Goal: Information Seeking & Learning: Learn about a topic

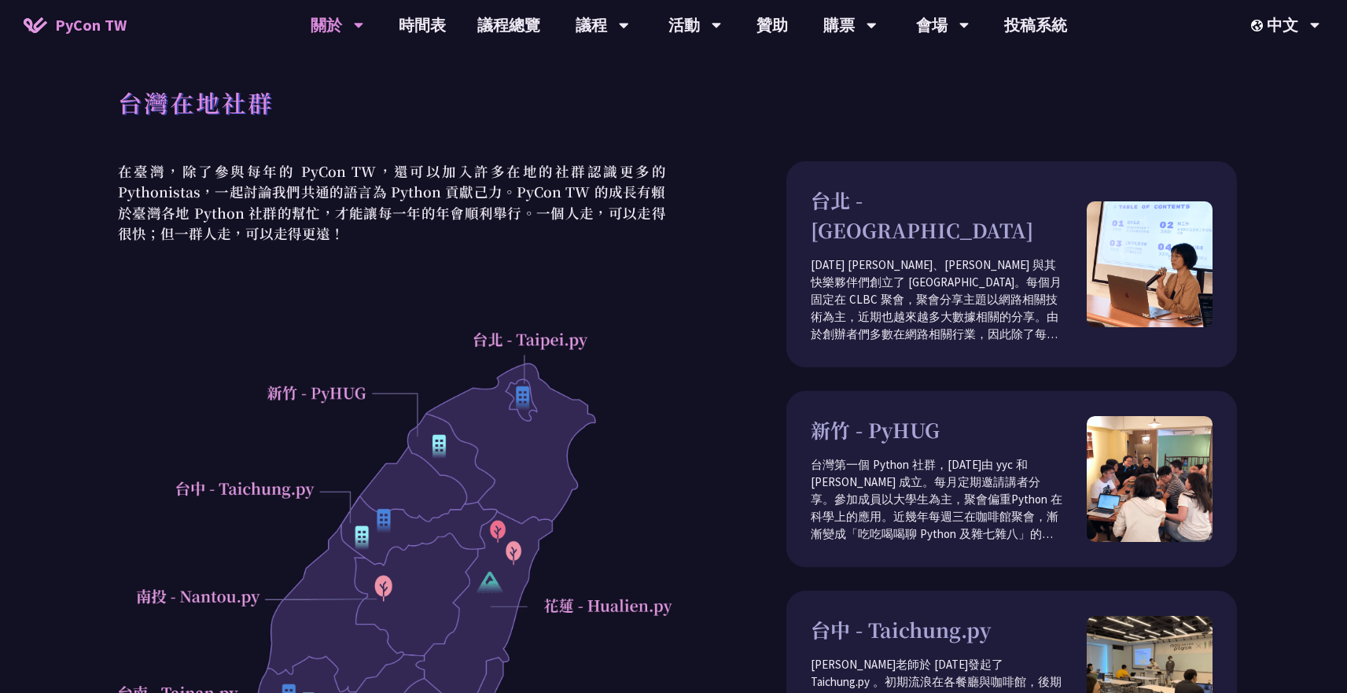
click at [545, 145] on div "台灣在地社群" at bounding box center [677, 120] width 1119 height 83
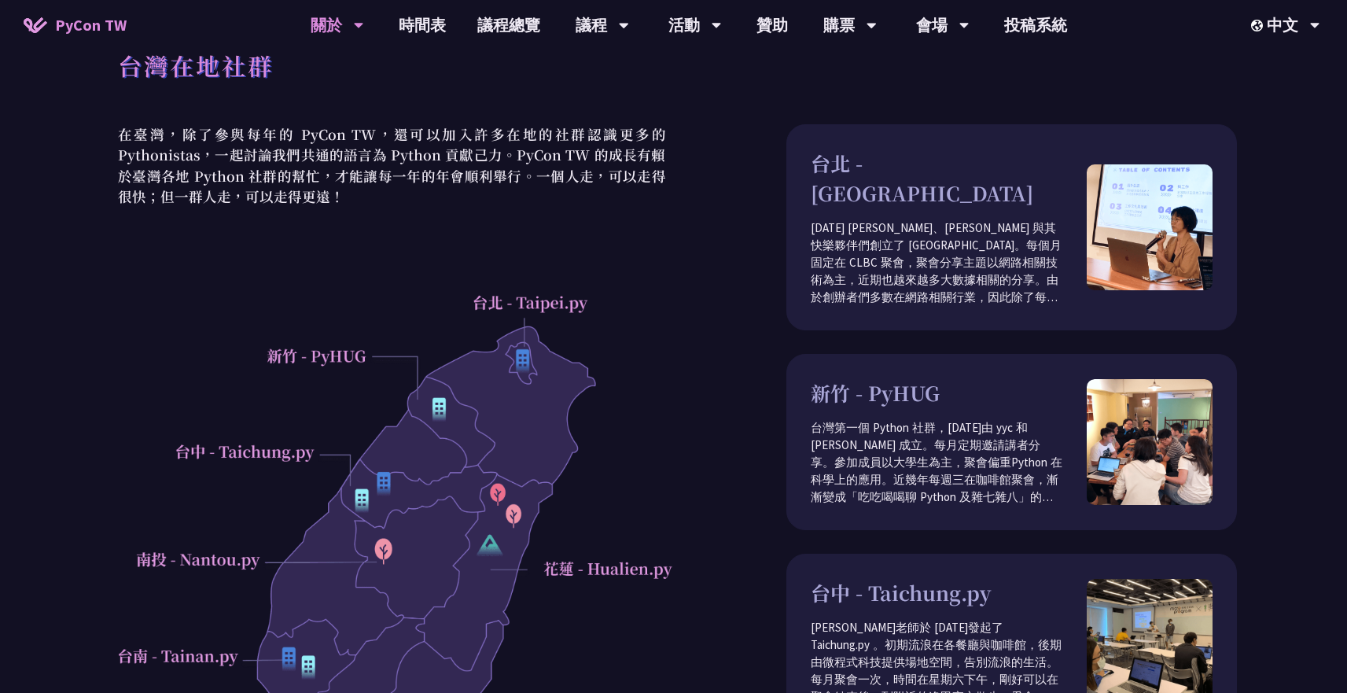
scroll to position [67, 0]
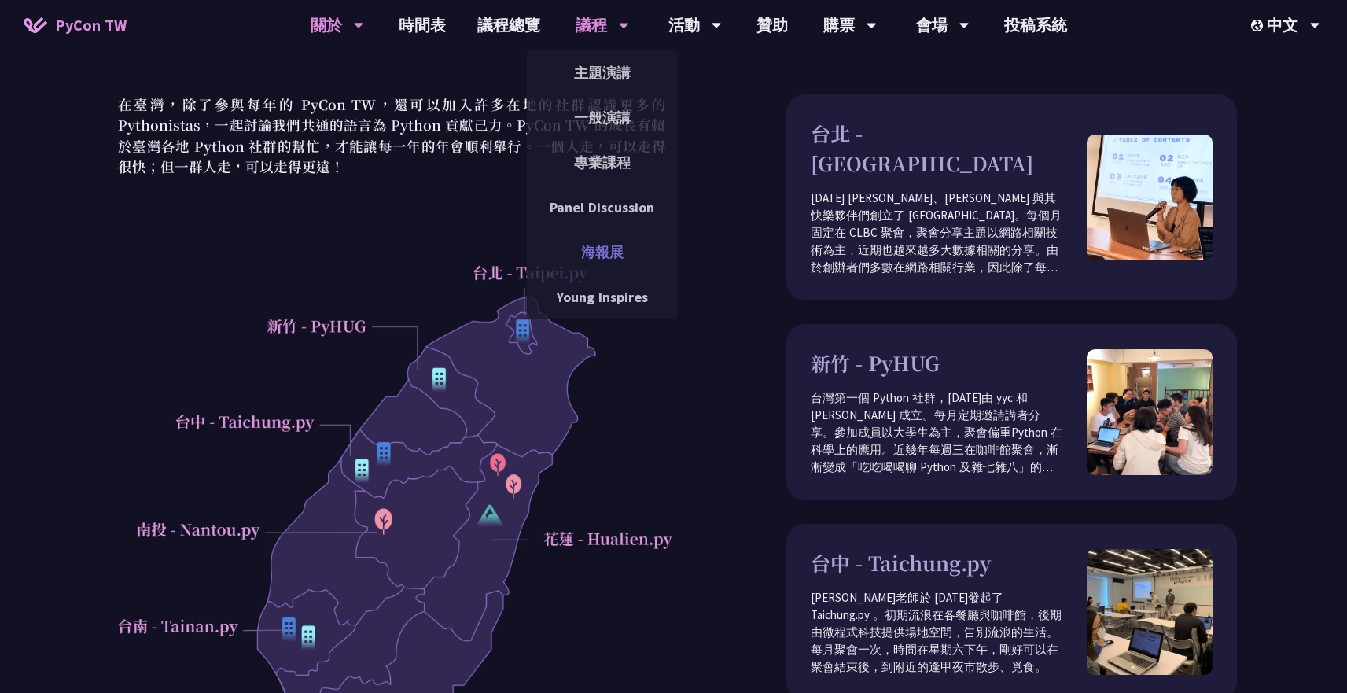
click at [606, 257] on link "海報展" at bounding box center [602, 252] width 151 height 37
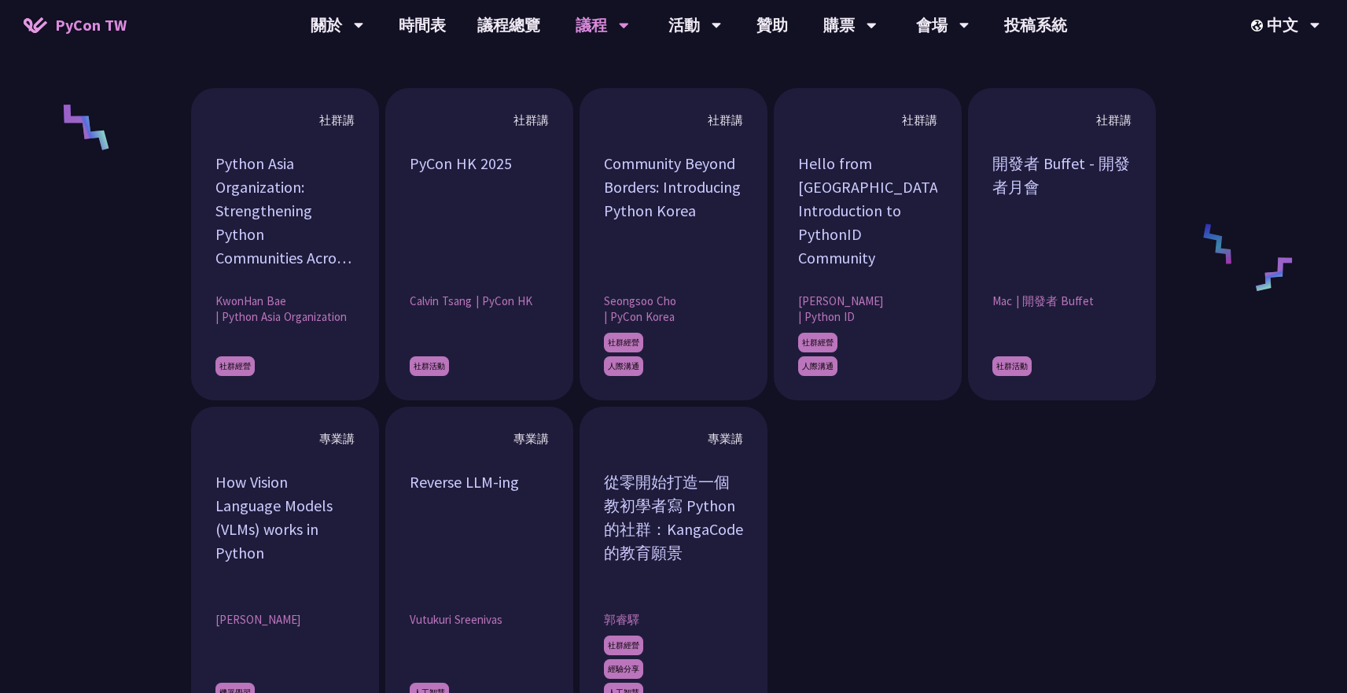
scroll to position [1193, 0]
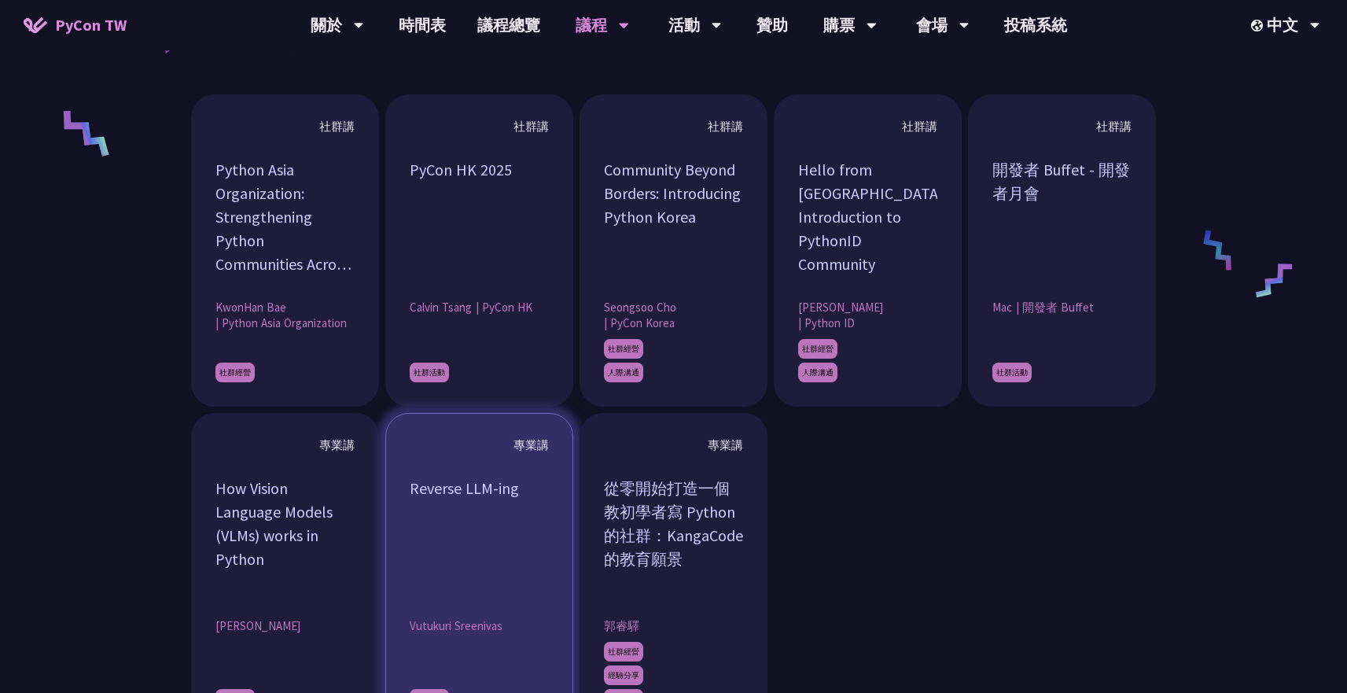
click at [449, 542] on div "Reverse LLM-ing" at bounding box center [479, 535] width 139 height 118
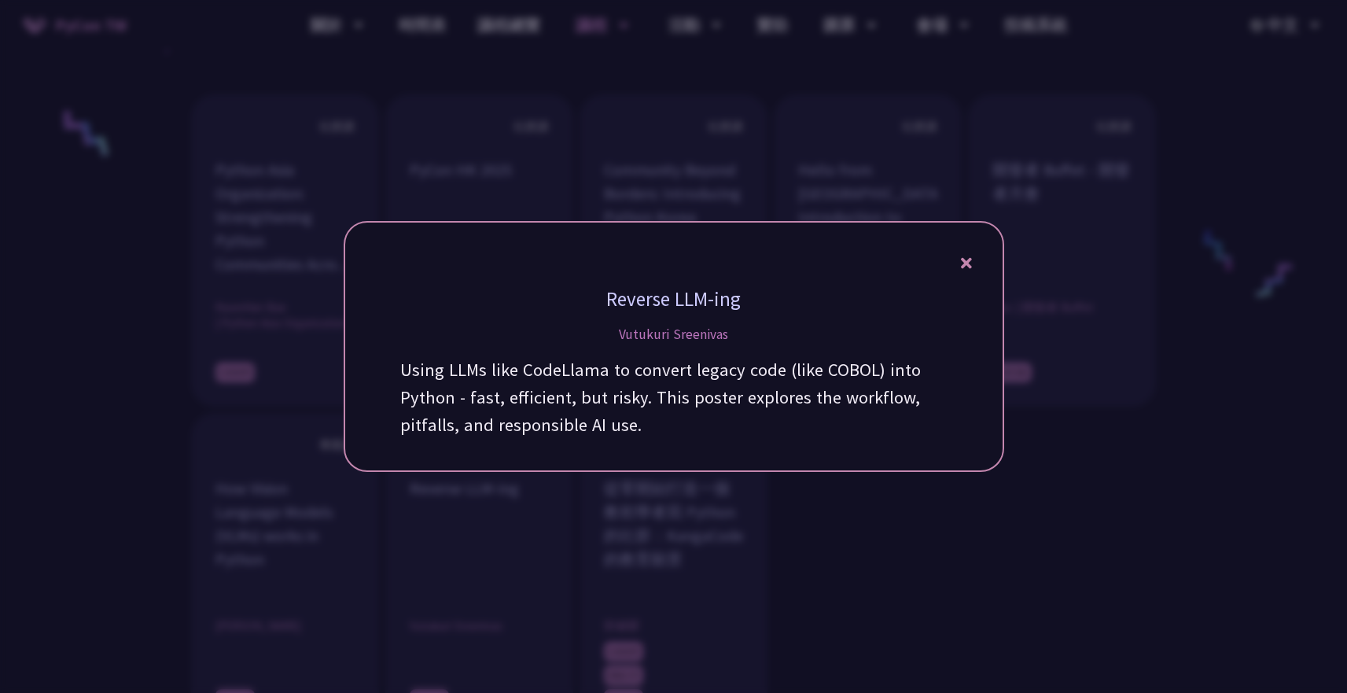
click at [973, 266] on div "Reverse LLM-ing [PERSON_NAME] Using LLMs like CodeLlama to convert legacy code …" at bounding box center [674, 346] width 660 height 251
click at [962, 268] on icon at bounding box center [966, 263] width 11 height 11
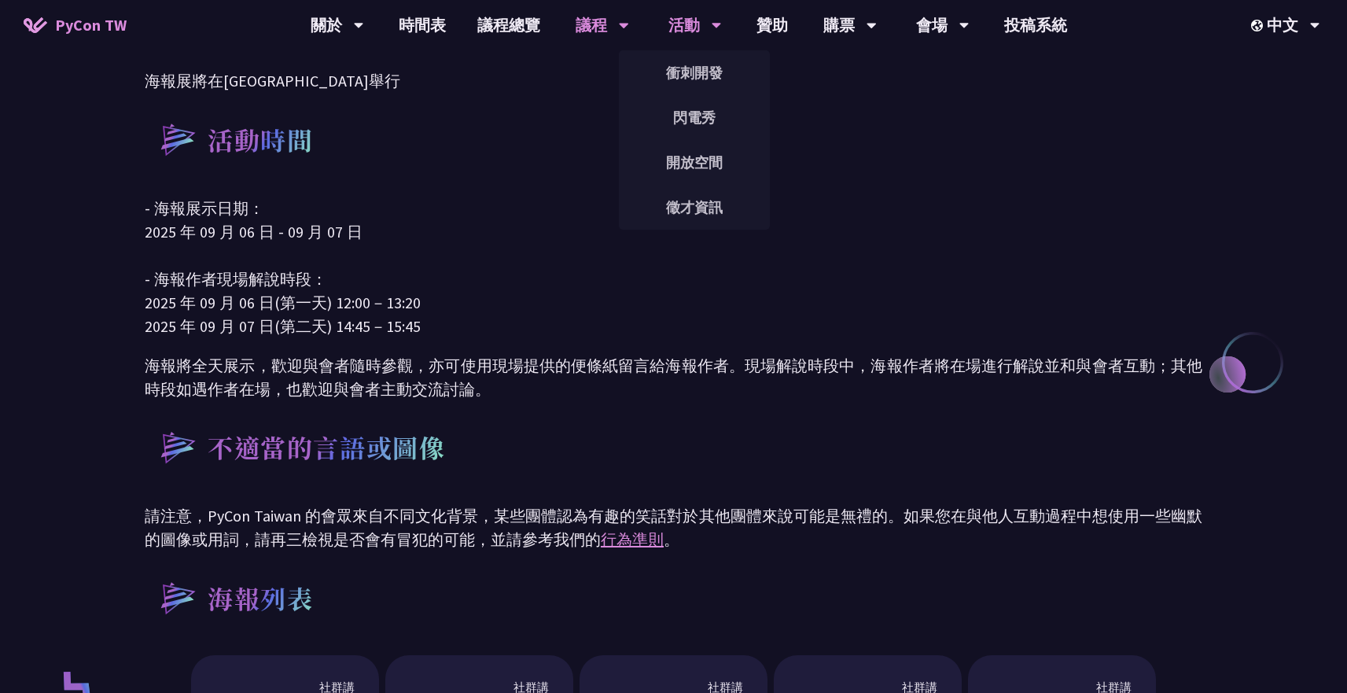
scroll to position [636, 0]
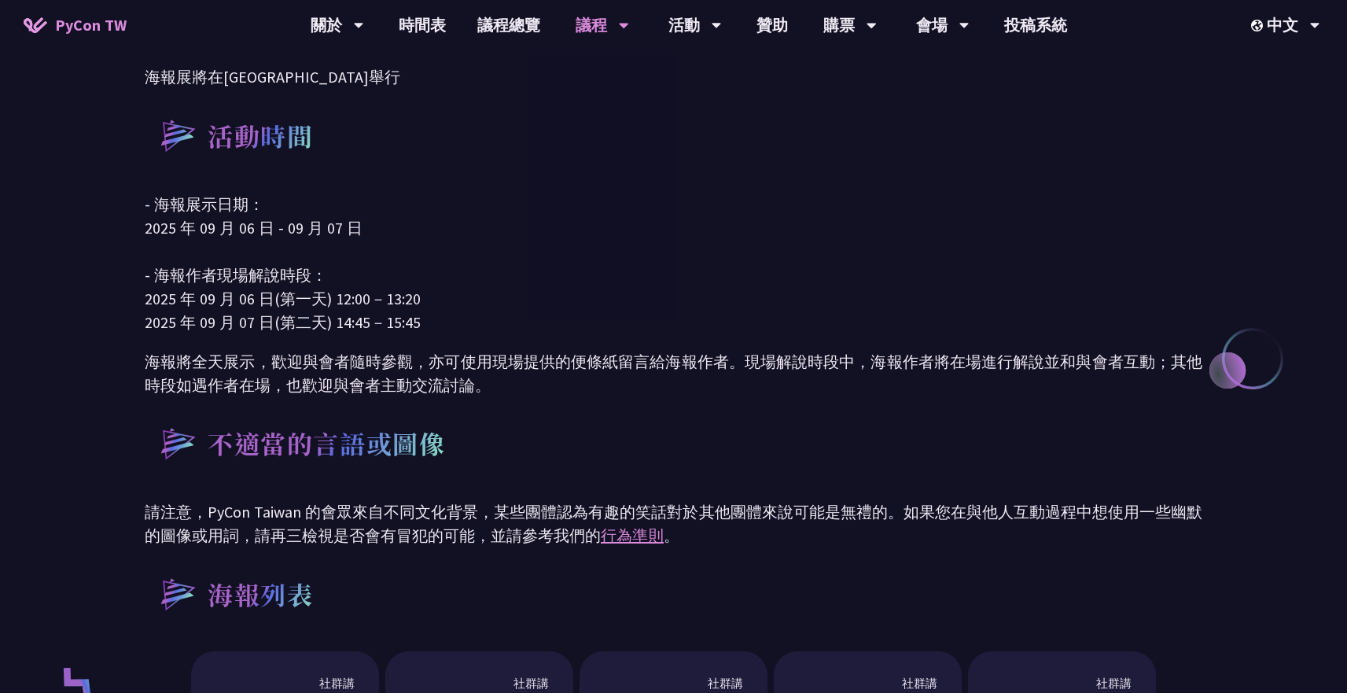
click at [513, 364] on p "海報將全天展示，歡迎與會者隨時參觀，亦可使用現場提供的便條紙留言給海報作者。現場解說時段中，海報作者將在場進行解說並和與會者互動；其他時段如遇作者在場，也歡迎…" at bounding box center [673, 373] width 1057 height 47
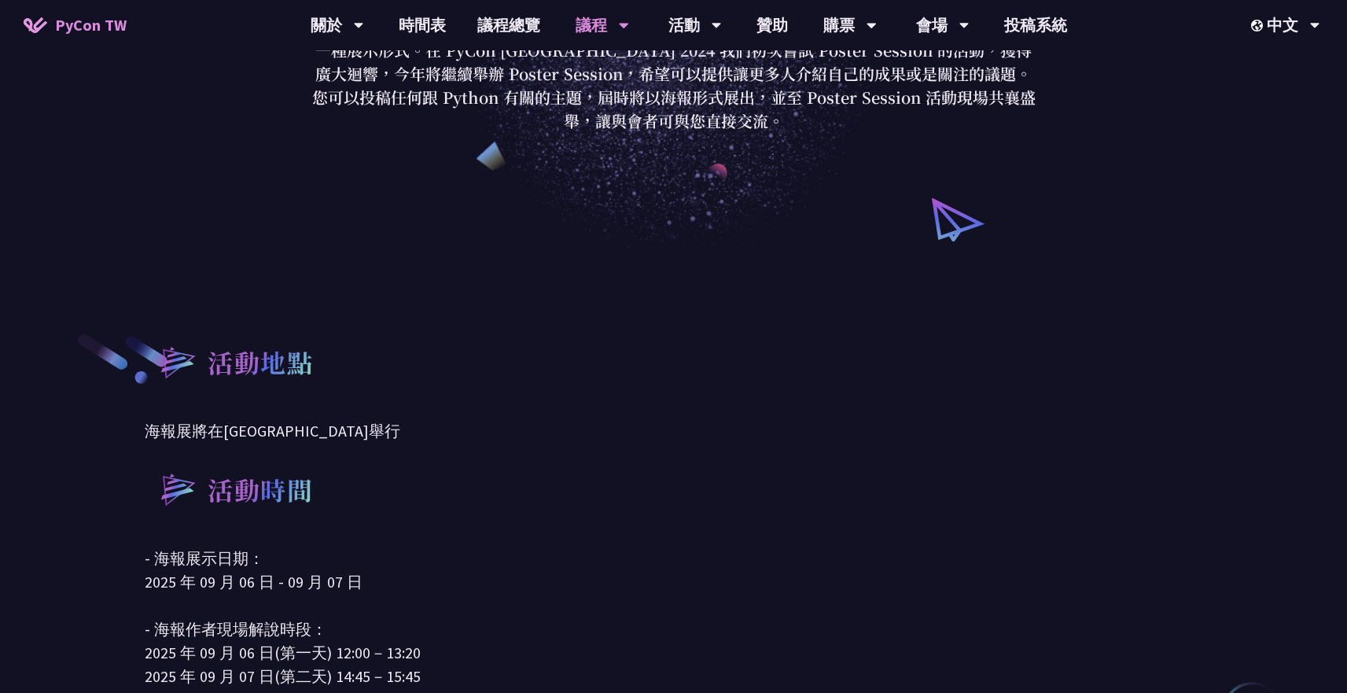
scroll to position [0, 0]
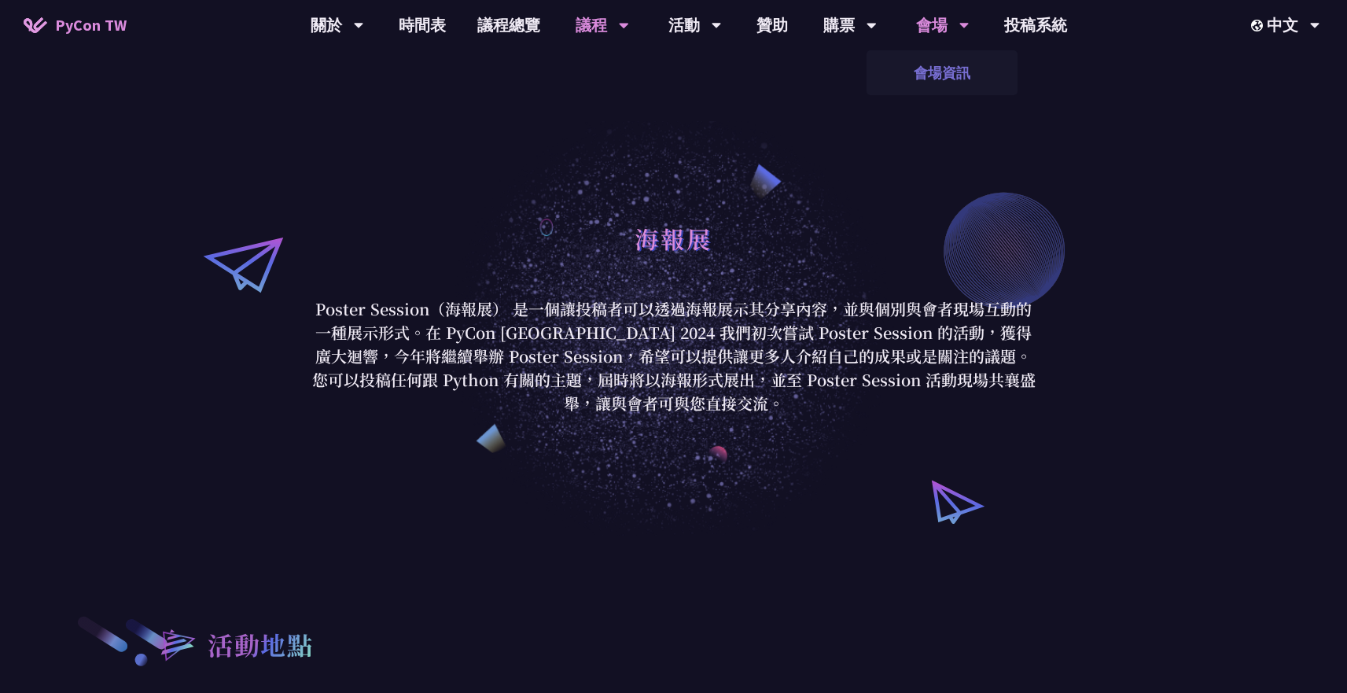
click at [962, 61] on link "會場資訊" at bounding box center [941, 72] width 151 height 37
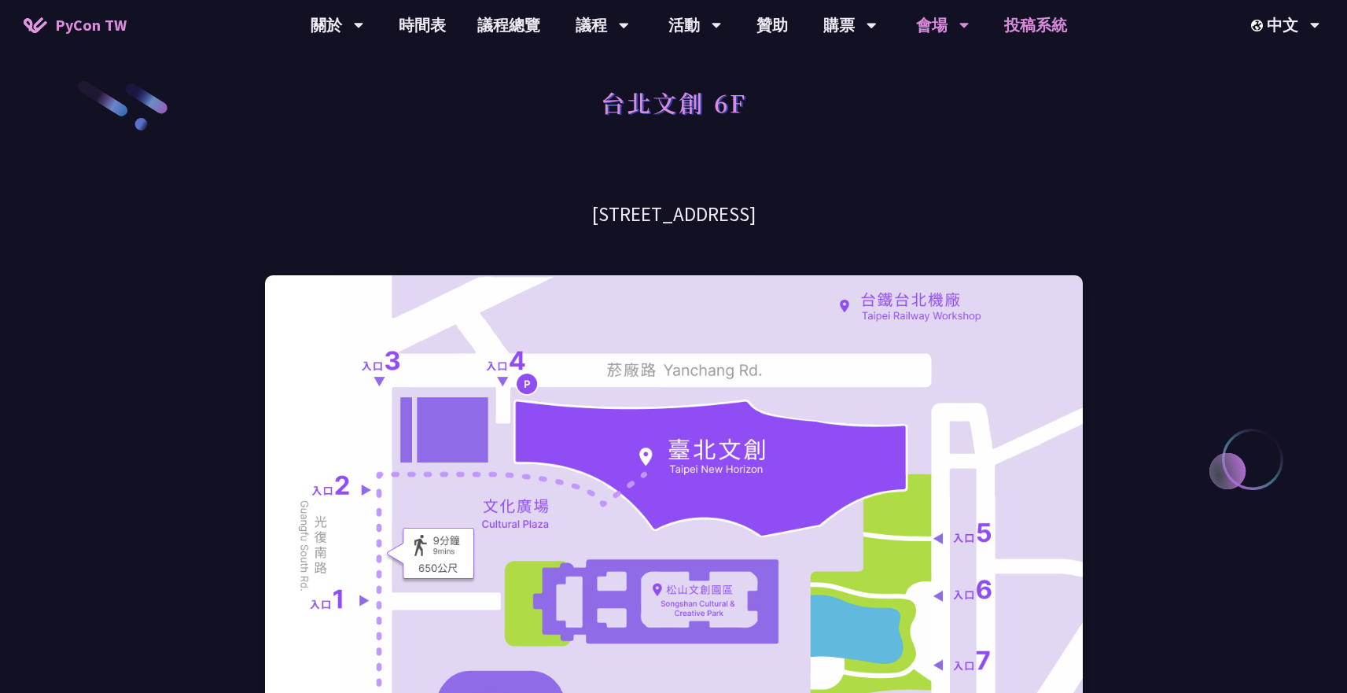
click at [1032, 28] on link "投稿系統" at bounding box center [1035, 25] width 94 height 50
click at [790, 31] on link "贊助" at bounding box center [772, 25] width 63 height 50
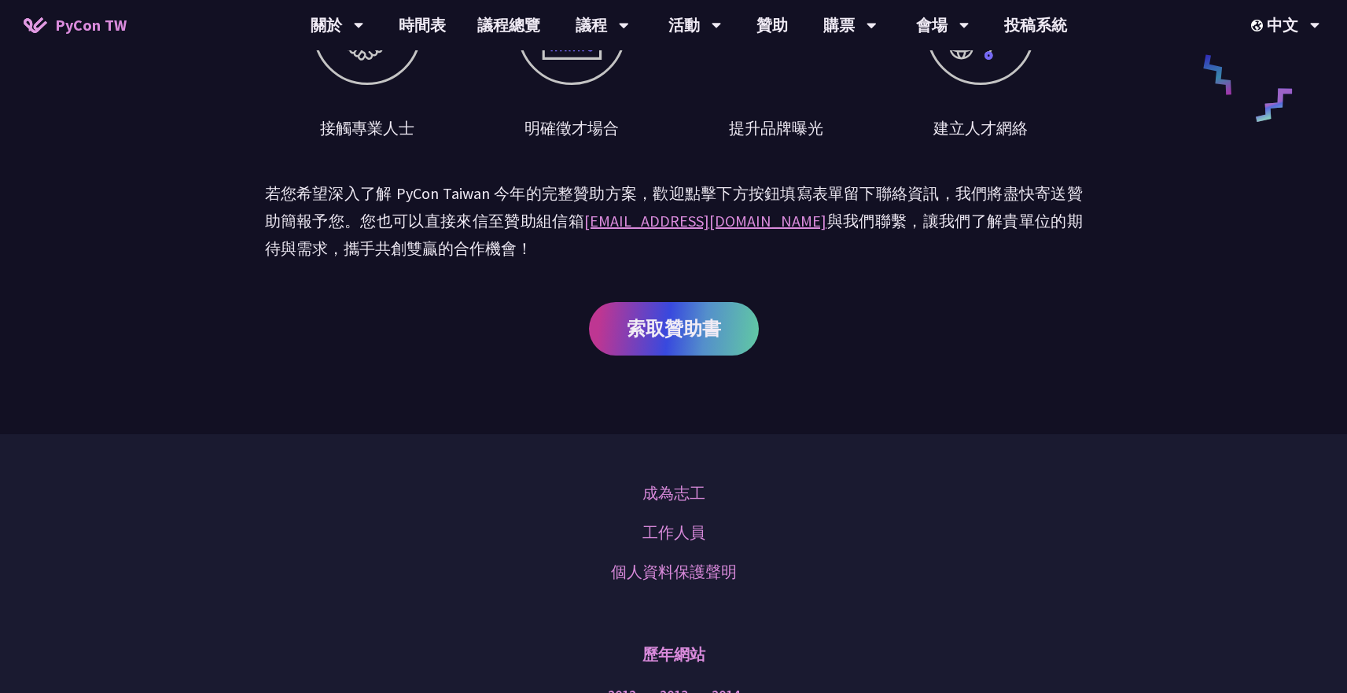
scroll to position [515, 0]
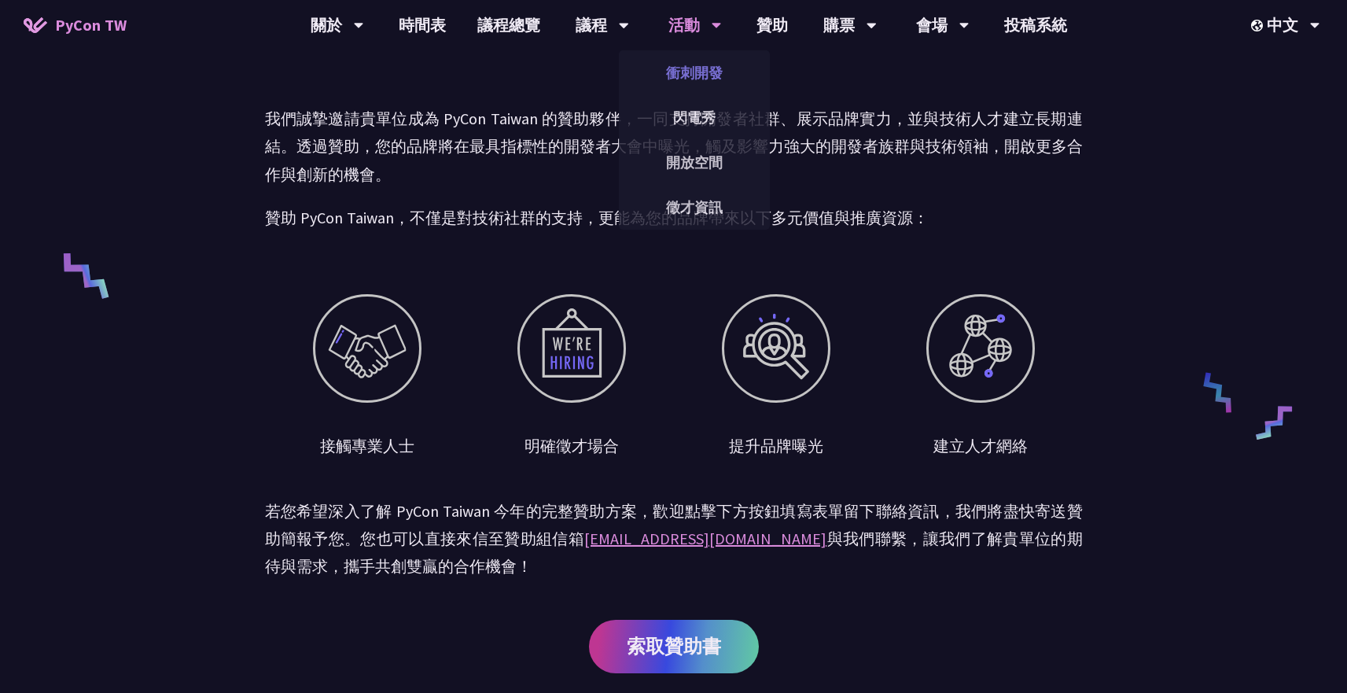
click at [716, 68] on link "衝刺開發" at bounding box center [694, 72] width 151 height 37
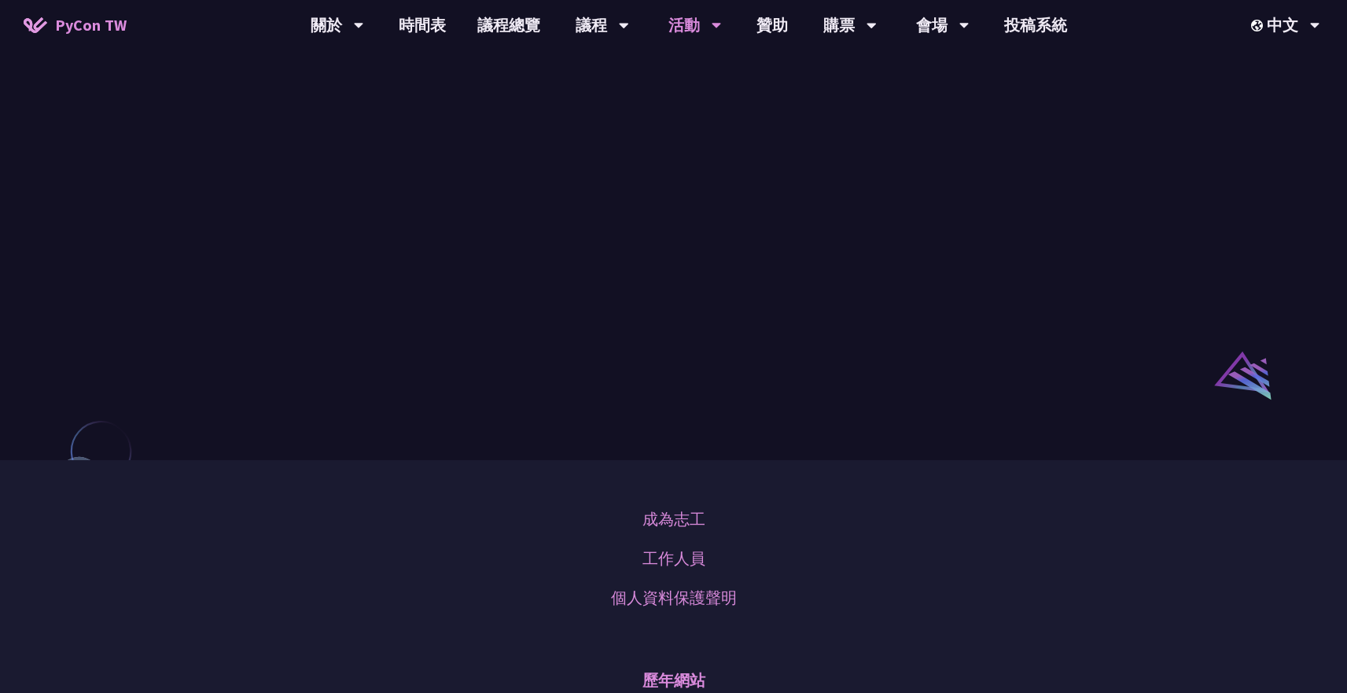
scroll to position [892, 0]
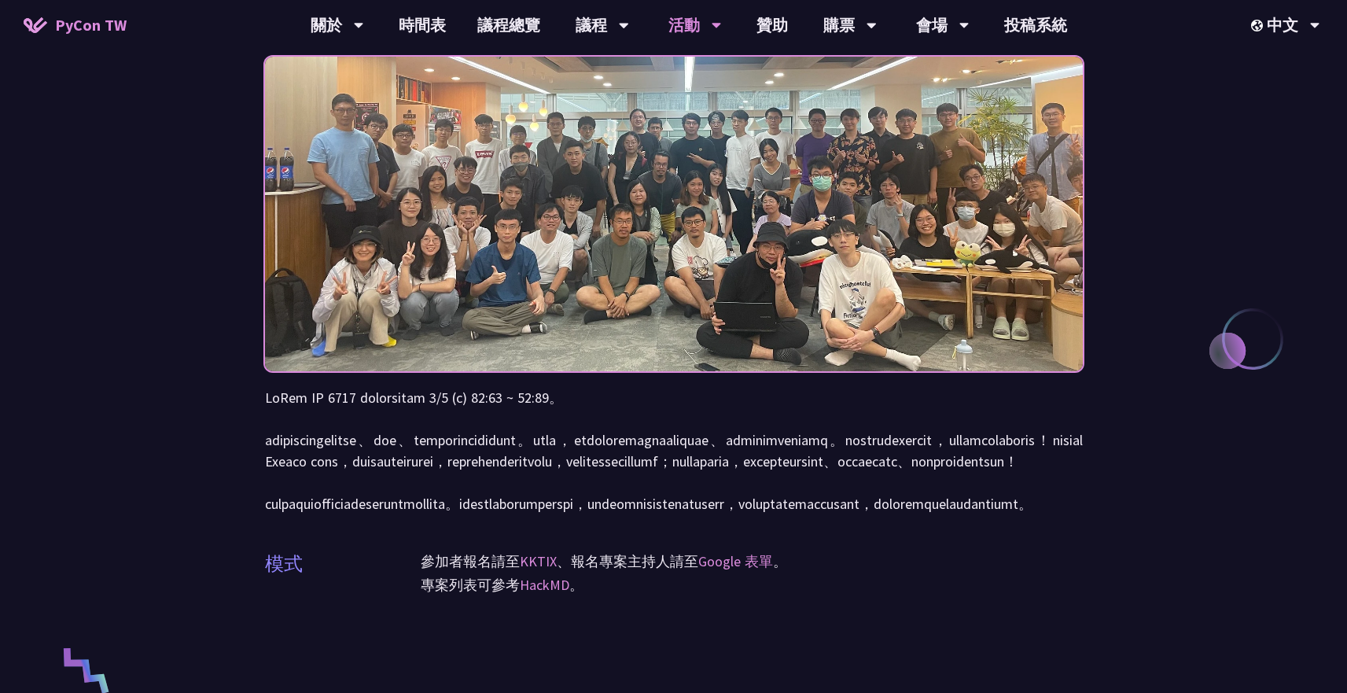
scroll to position [0, 0]
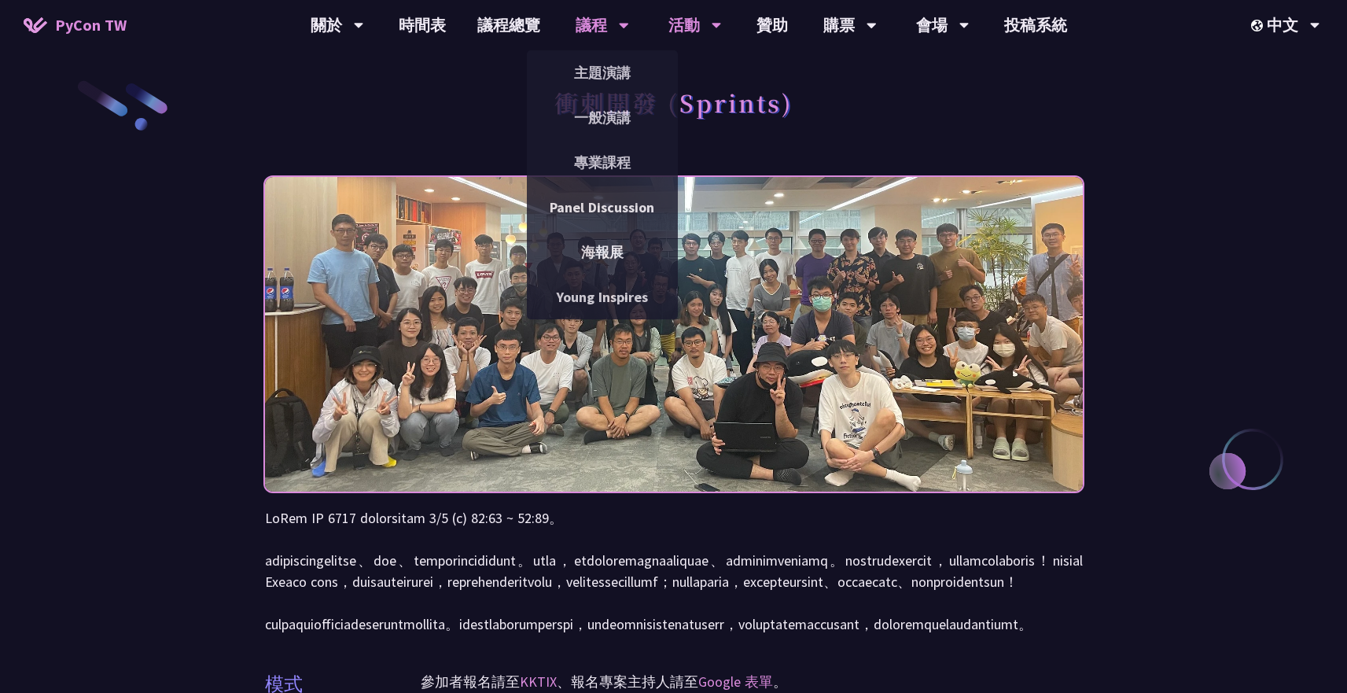
click at [607, 17] on div "議程" at bounding box center [602, 25] width 53 height 50
click at [598, 308] on link "Young Inspires" at bounding box center [602, 296] width 151 height 37
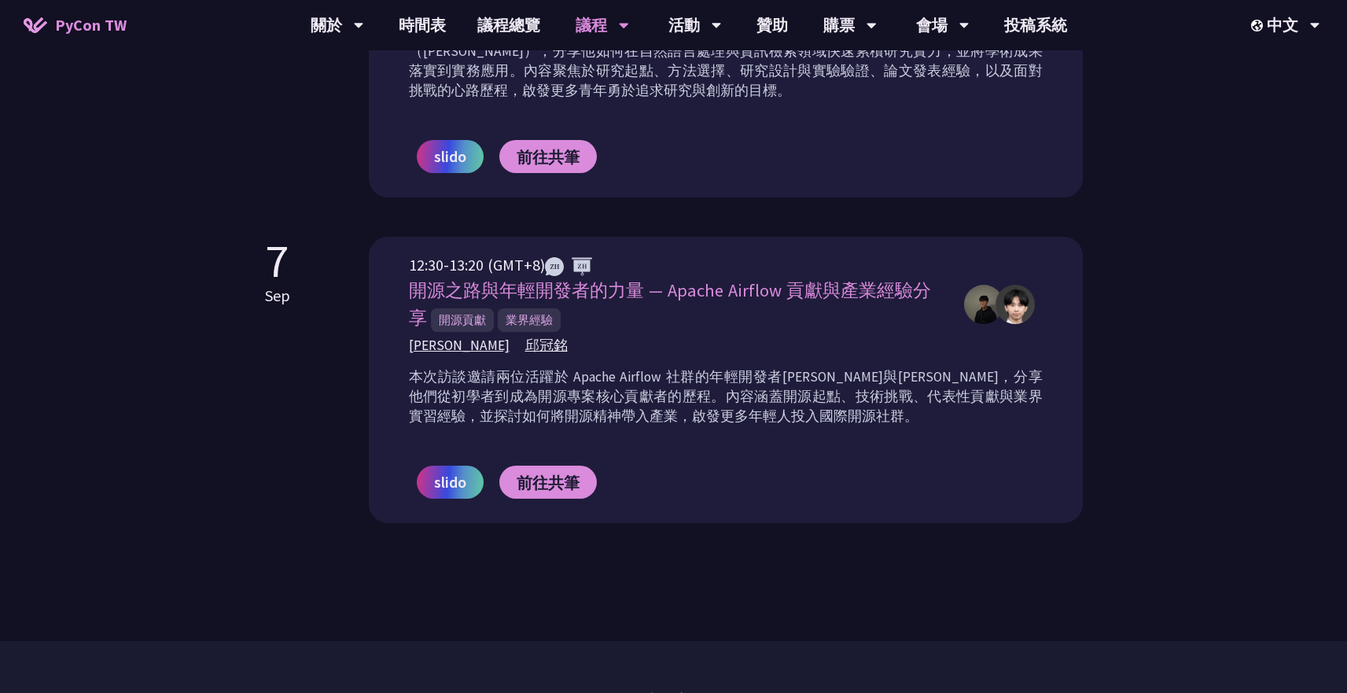
scroll to position [1068, 0]
click at [634, 395] on p "本次訪談邀請兩位活躍於 Apache Airflow 社群的年輕開發者[PERSON_NAME]與[PERSON_NAME]，分享他們從初學者到成為開源專案核…" at bounding box center [726, 395] width 634 height 59
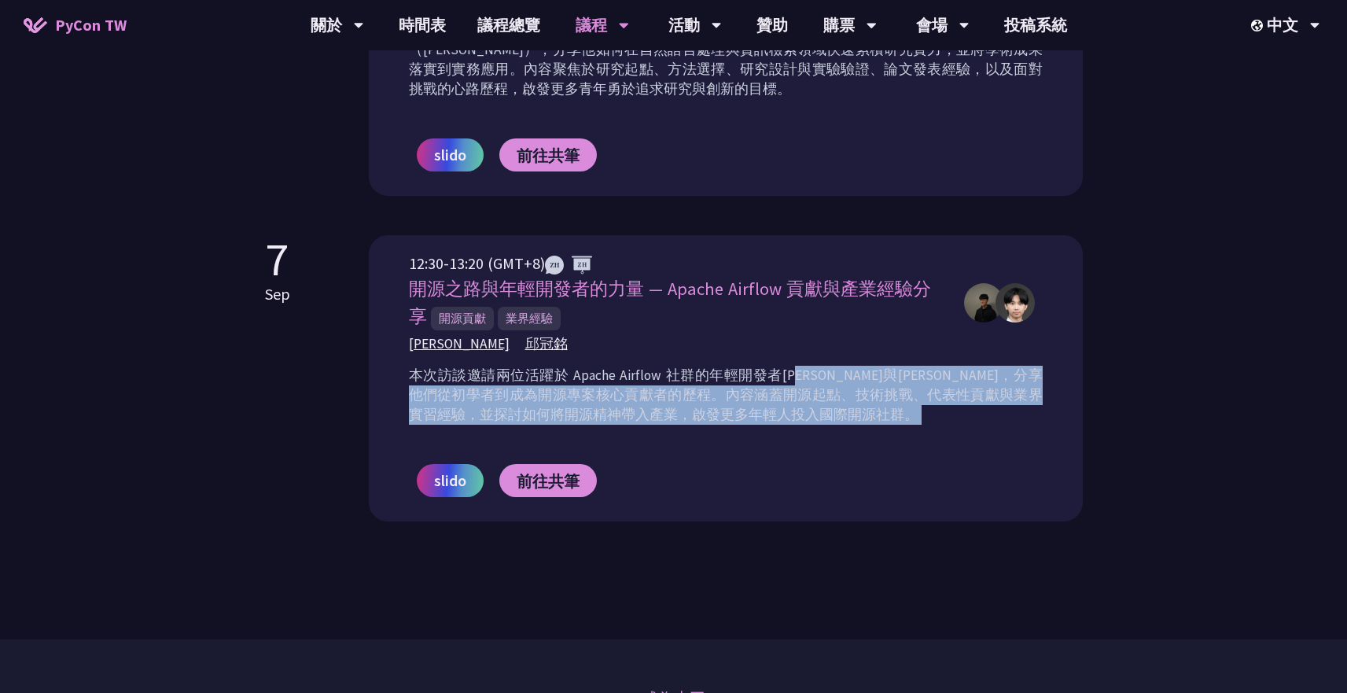
click at [634, 395] on p "本次訪談邀請兩位活躍於 Apache Airflow 社群的年輕開發者[PERSON_NAME]與[PERSON_NAME]，分享他們從初學者到成為開源專案核…" at bounding box center [726, 395] width 634 height 59
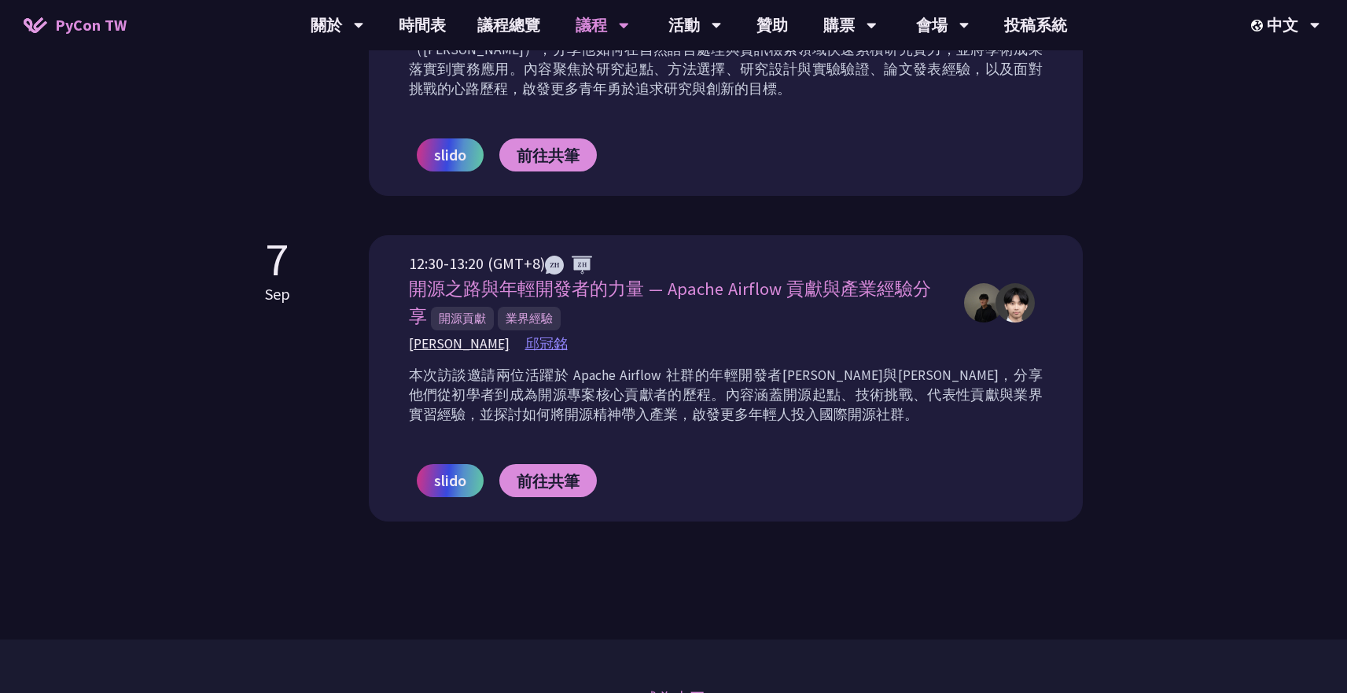
click at [525, 348] on span "邱冠銘" at bounding box center [546, 344] width 42 height 20
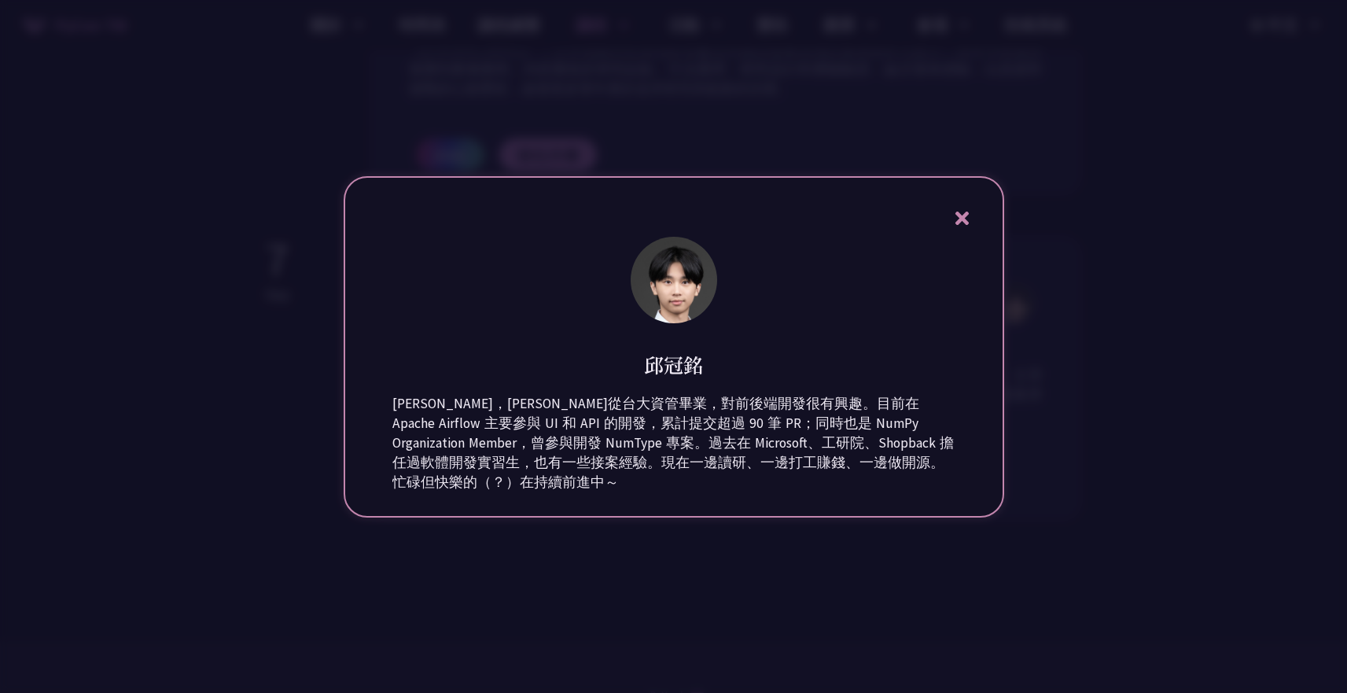
click at [966, 215] on icon at bounding box center [961, 217] width 13 height 13
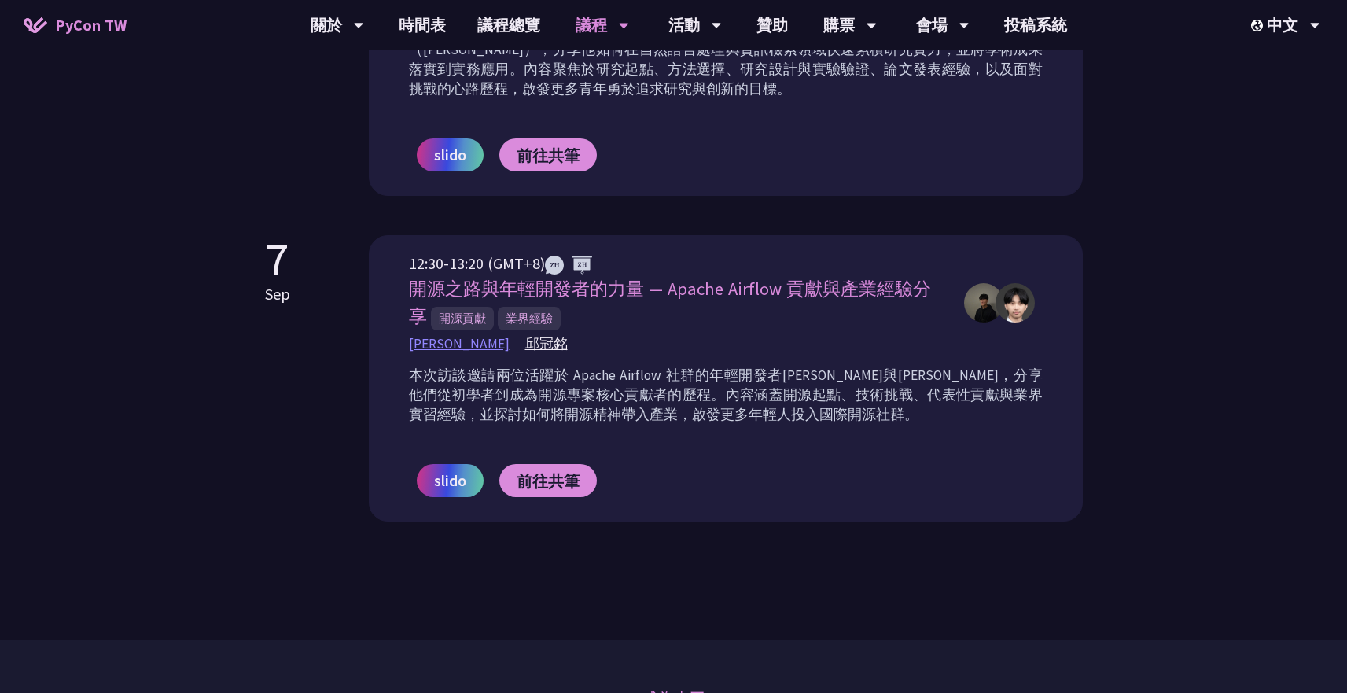
click at [439, 346] on span "[PERSON_NAME]" at bounding box center [459, 344] width 101 height 20
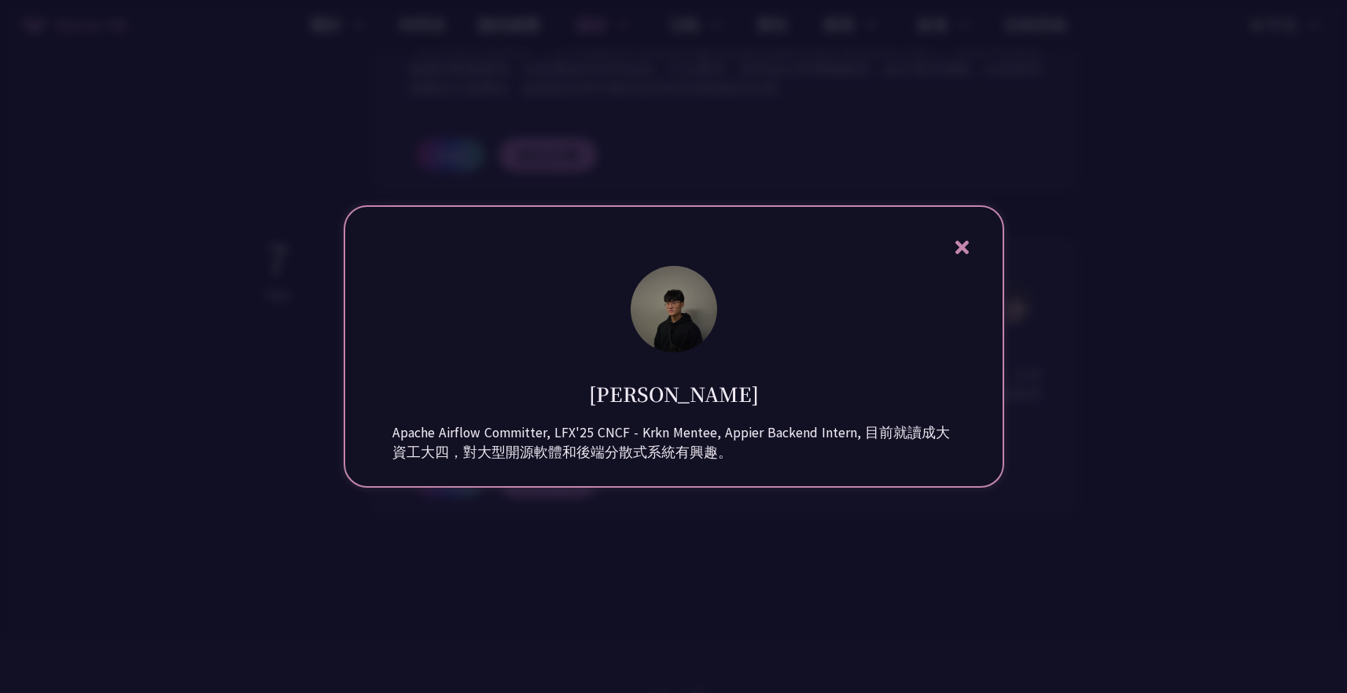
click at [962, 242] on icon at bounding box center [962, 247] width 20 height 20
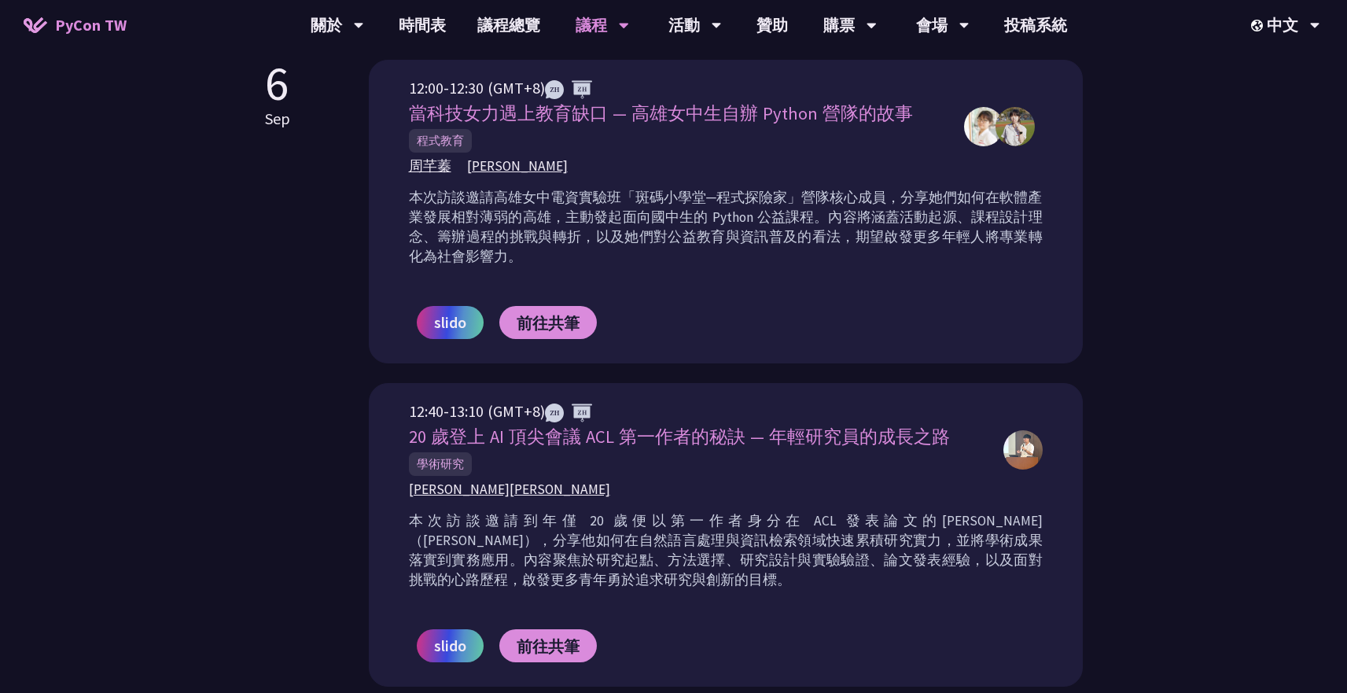
scroll to position [579, 0]
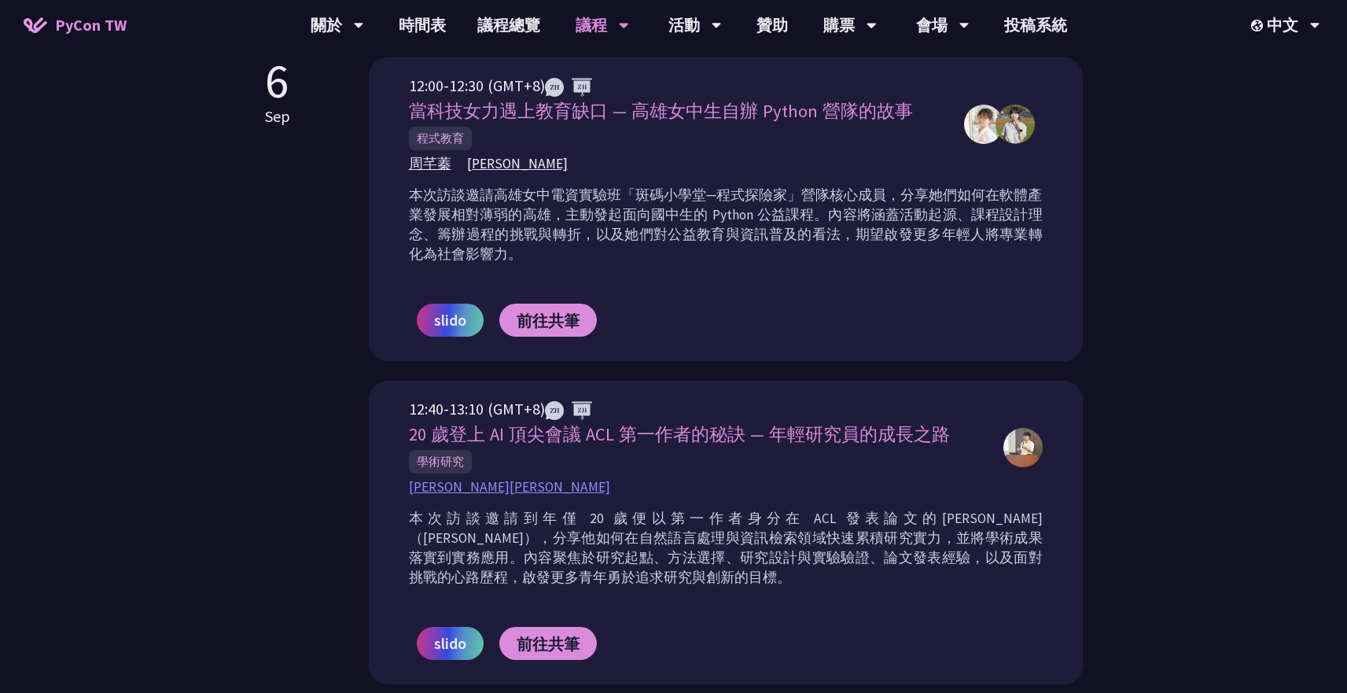
click at [435, 488] on span "[PERSON_NAME][PERSON_NAME]" at bounding box center [509, 487] width 201 height 20
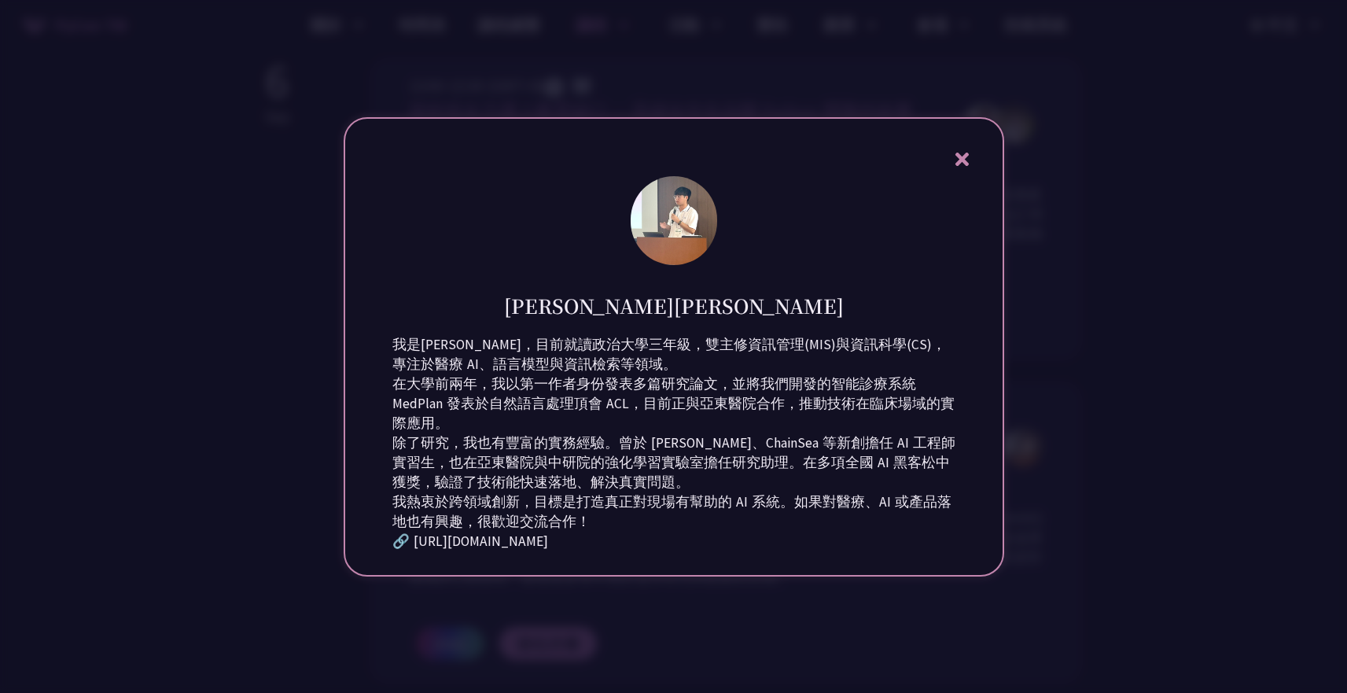
click at [958, 153] on icon at bounding box center [961, 159] width 13 height 13
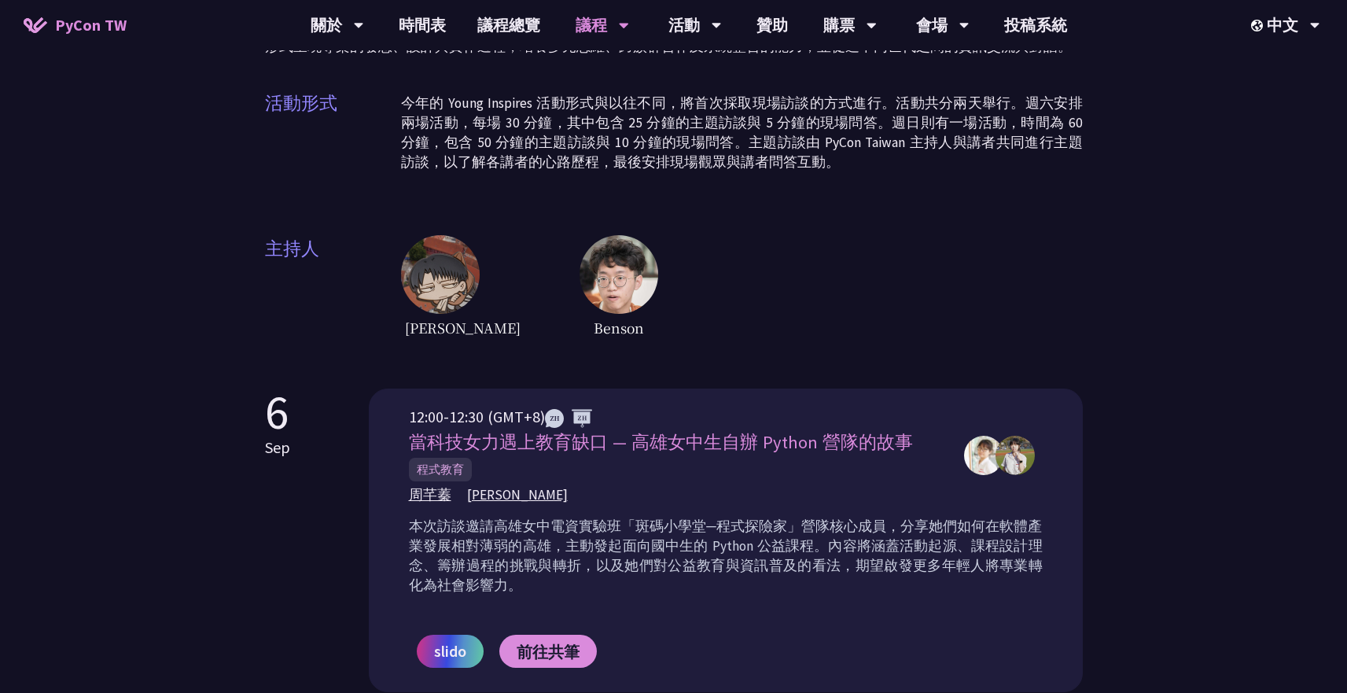
scroll to position [0, 0]
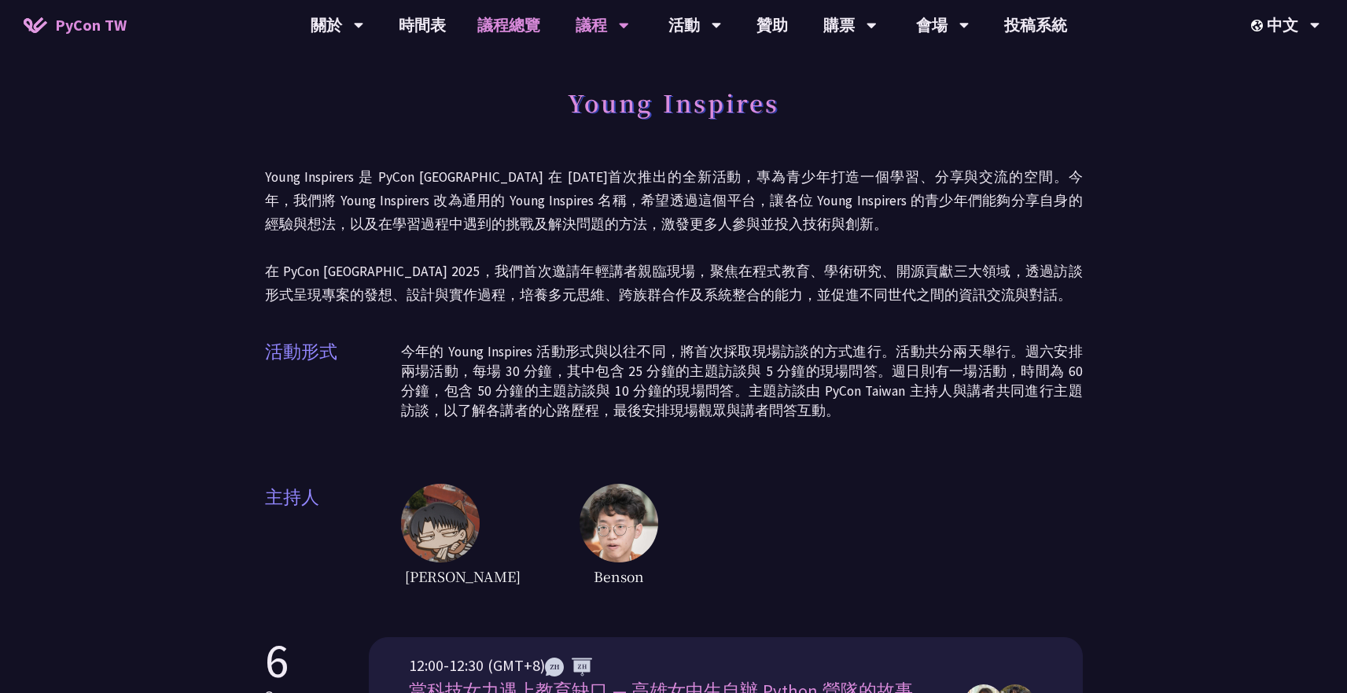
click at [503, 28] on link "議程總覽" at bounding box center [509, 25] width 94 height 50
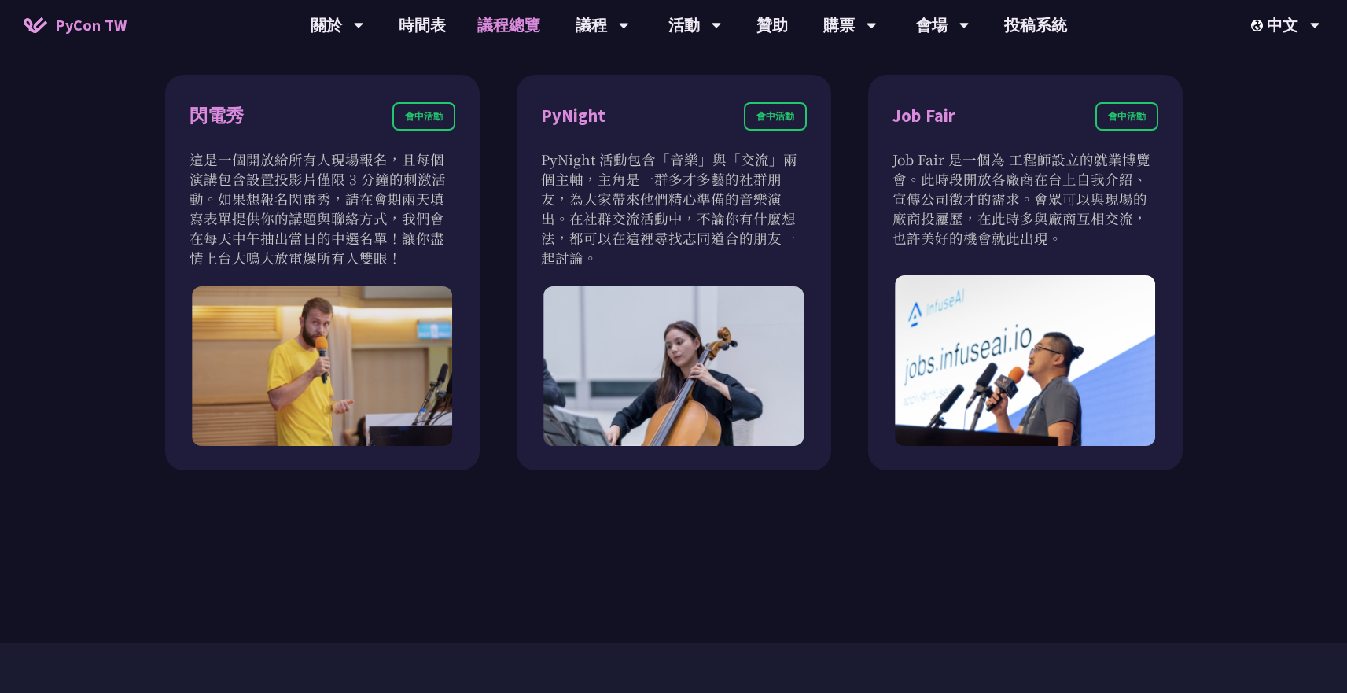
scroll to position [1380, 0]
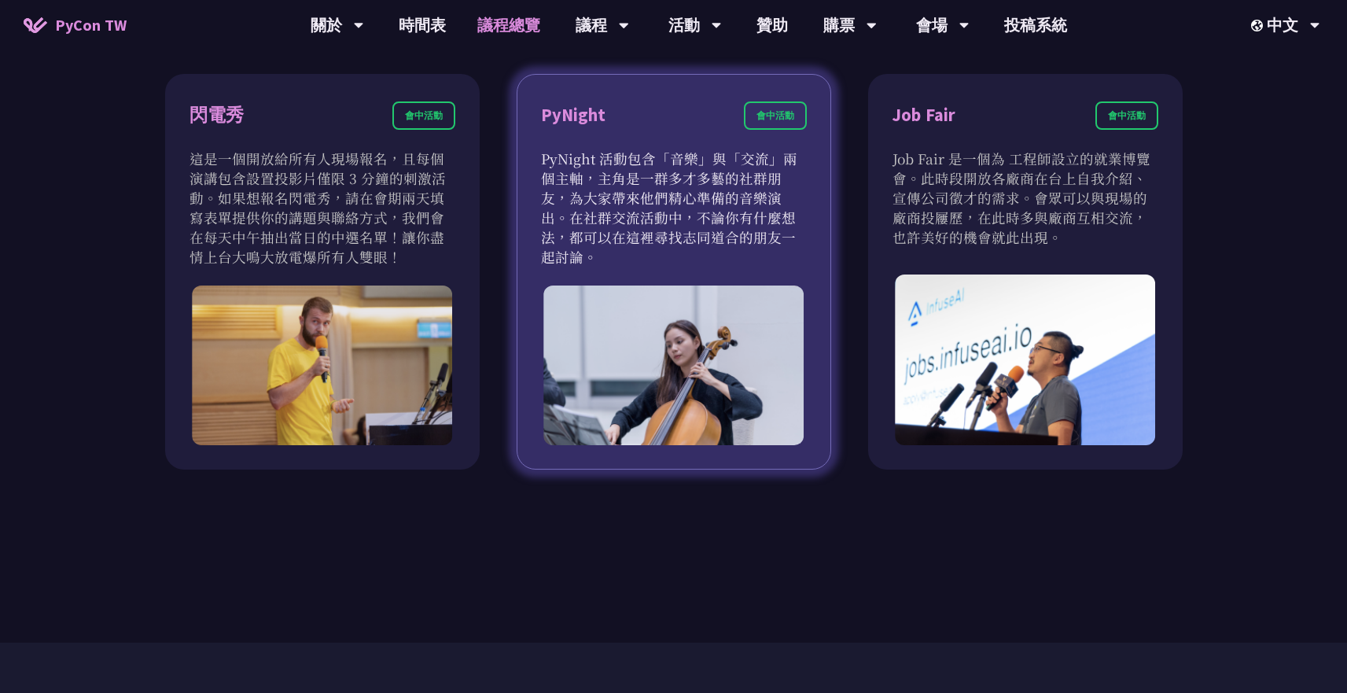
click at [631, 234] on p "PyNight 活動包含「音樂」與「交流」兩個主軸，主角是一群多才多藝的社群朋友，為大家帶來他們精心準備的音樂演出。在社群交流活動中，不論你有什麼想法，都可以…" at bounding box center [674, 208] width 266 height 118
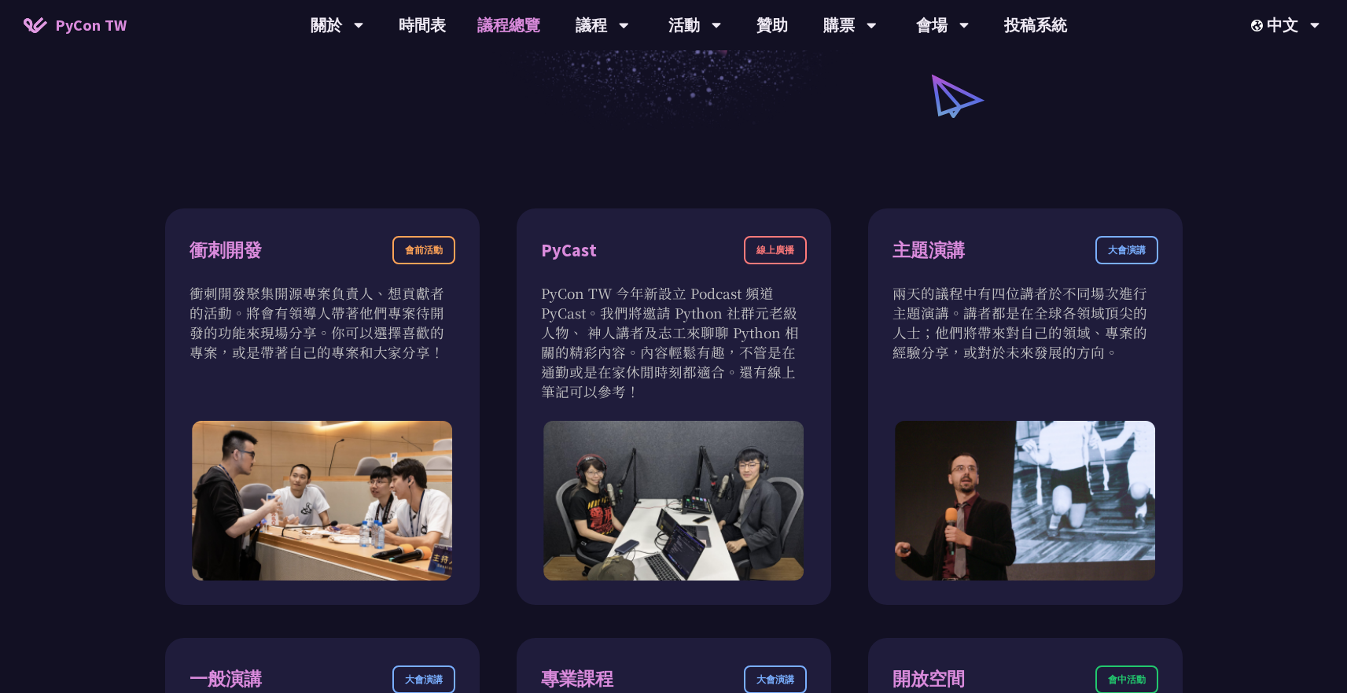
scroll to position [0, 0]
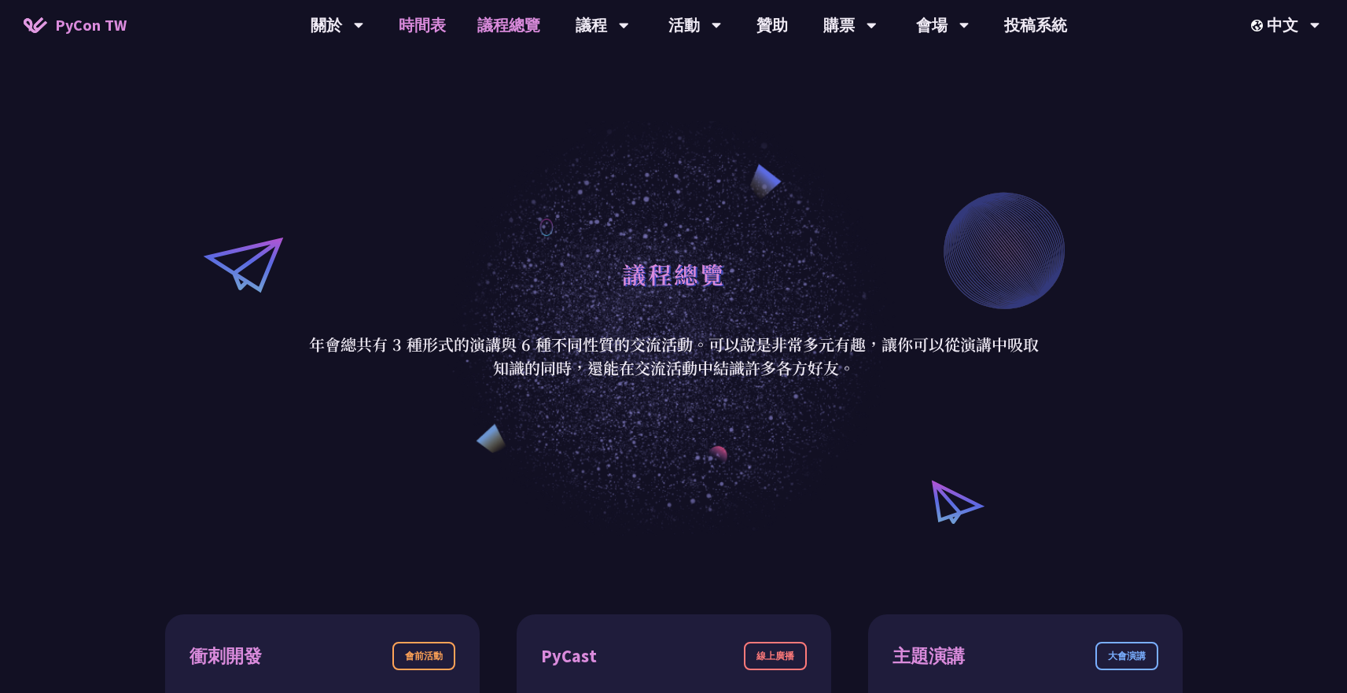
click at [430, 39] on link "時間表" at bounding box center [422, 25] width 79 height 50
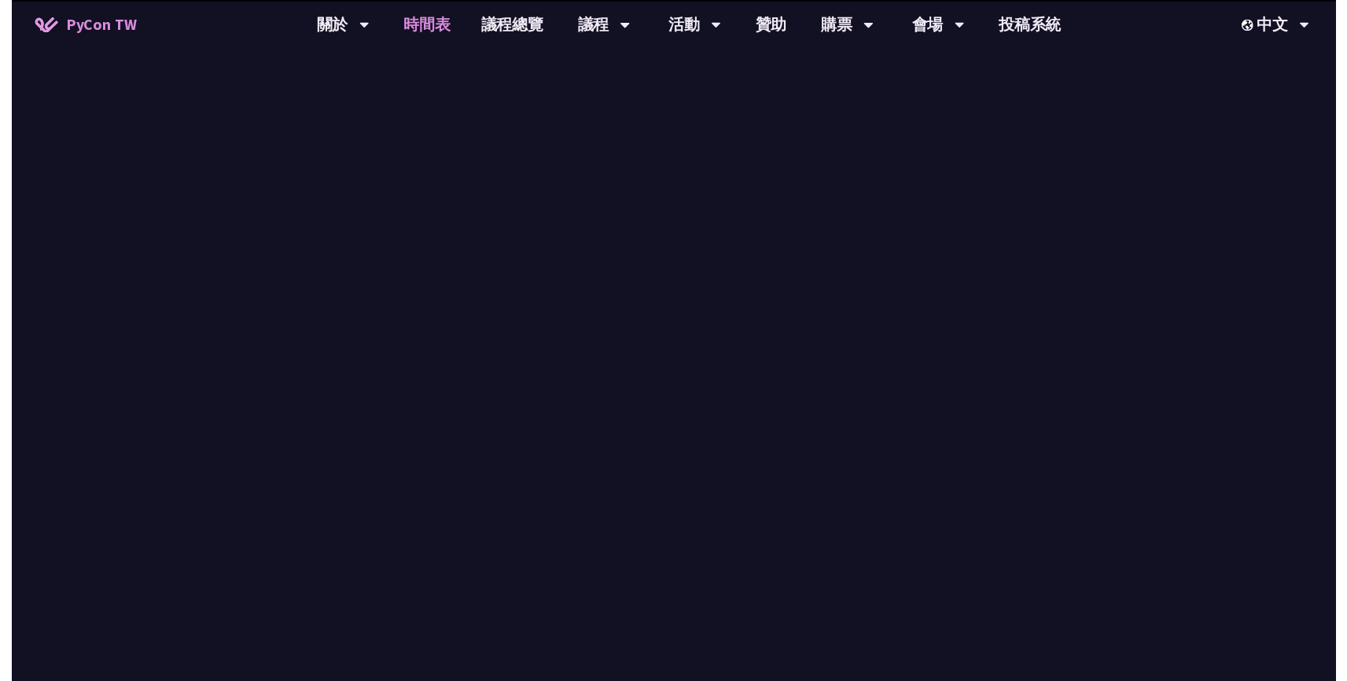
scroll to position [1917, 0]
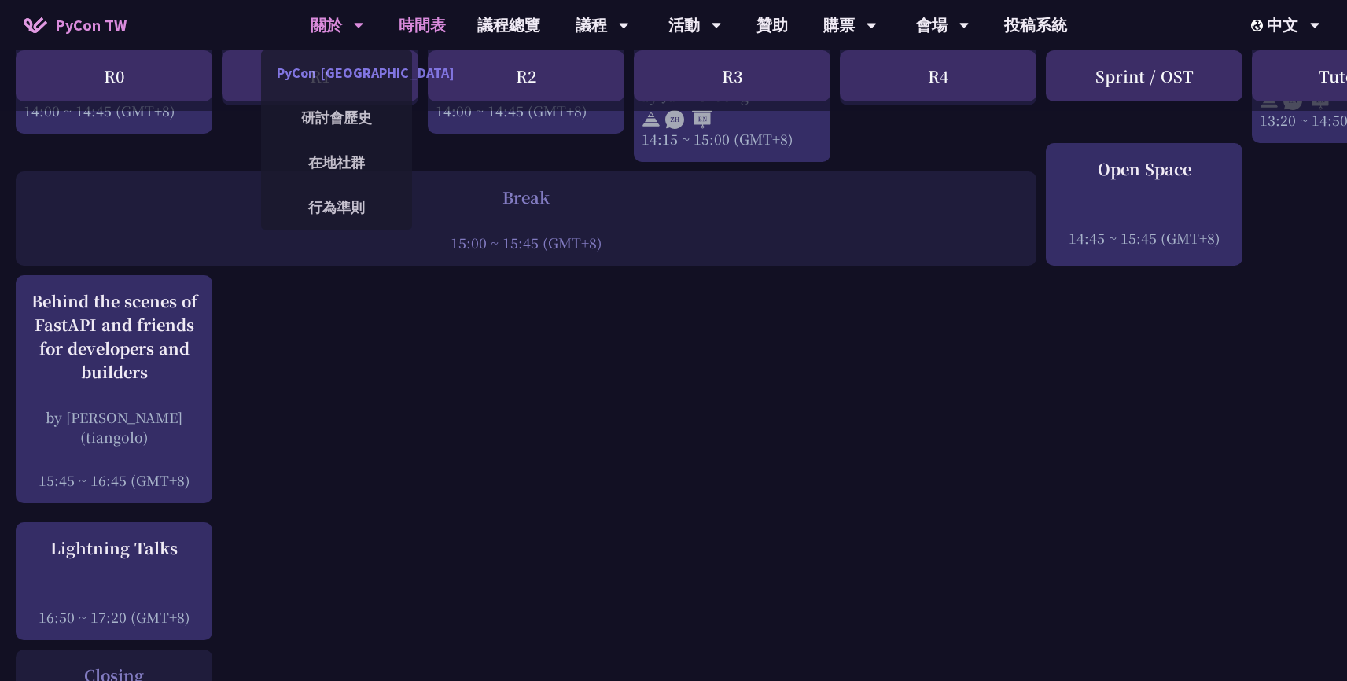
click at [346, 79] on link "PyCon [GEOGRAPHIC_DATA]" at bounding box center [336, 72] width 151 height 37
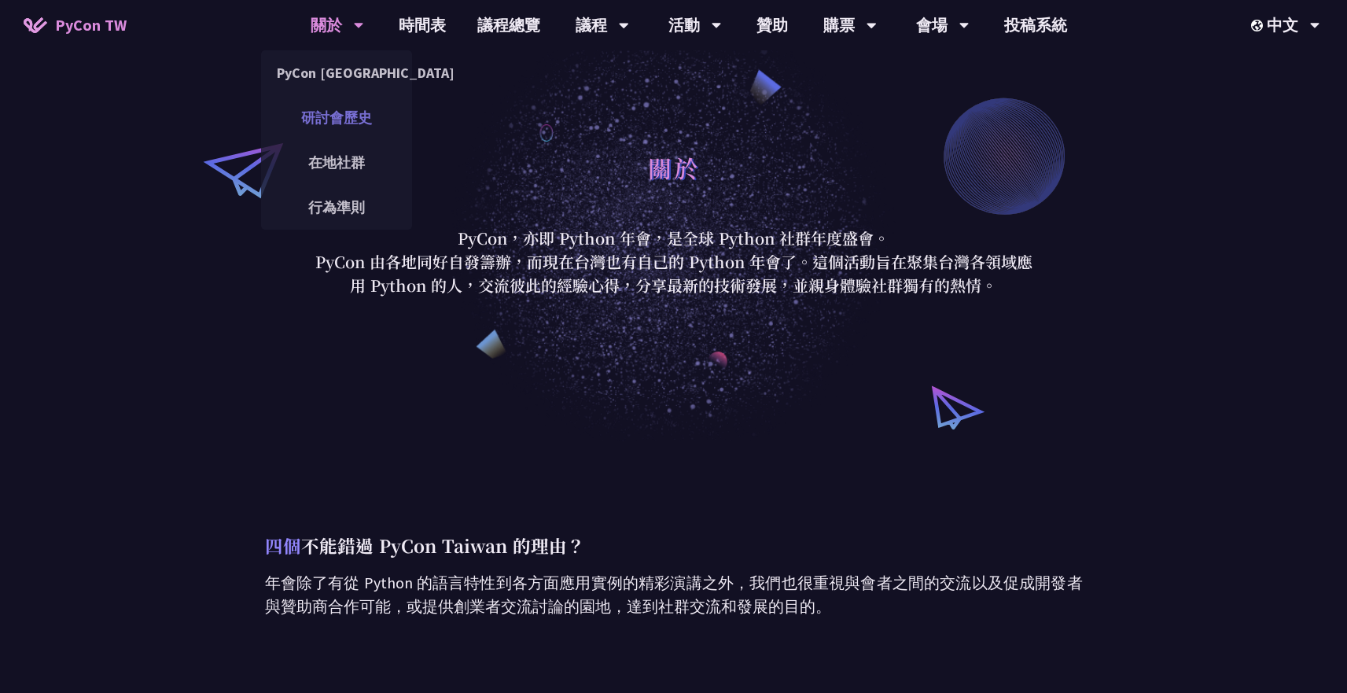
click at [345, 114] on link "研討會歷史" at bounding box center [336, 117] width 151 height 37
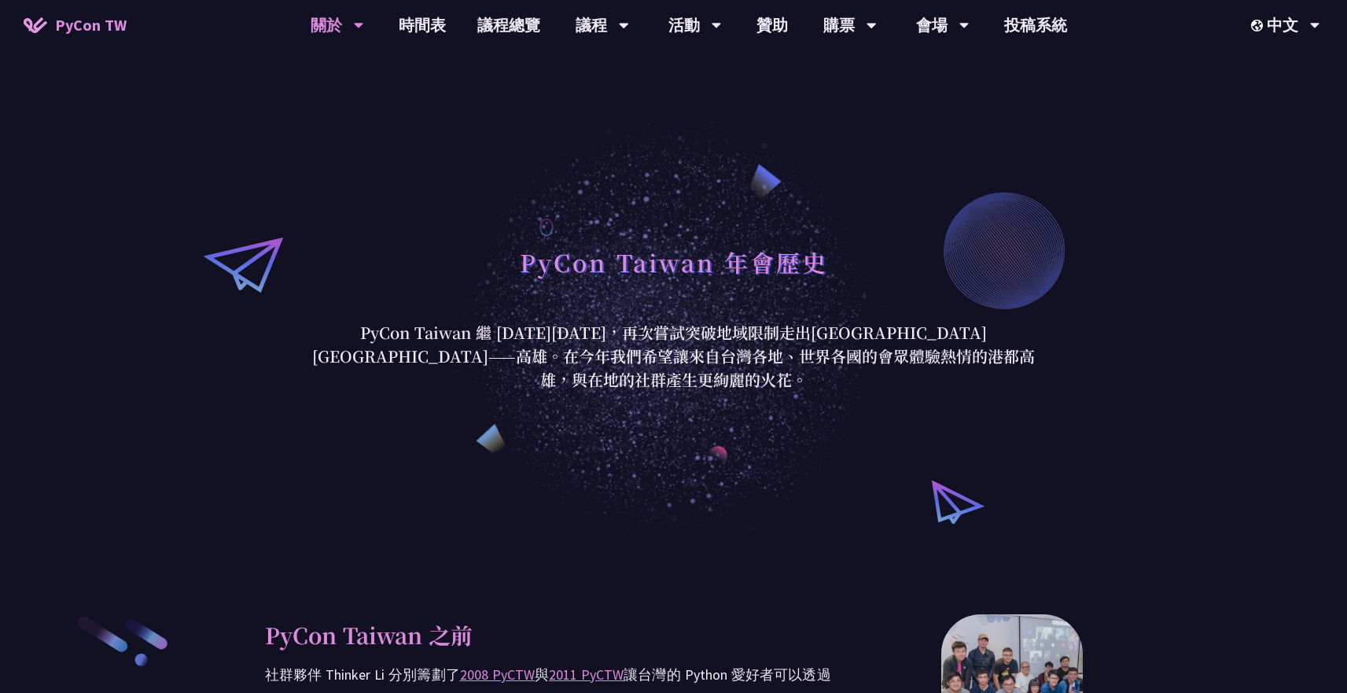
click at [354, 28] on icon at bounding box center [359, 25] width 10 height 16
click at [84, 31] on span "PyCon TW" at bounding box center [91, 25] width 72 height 24
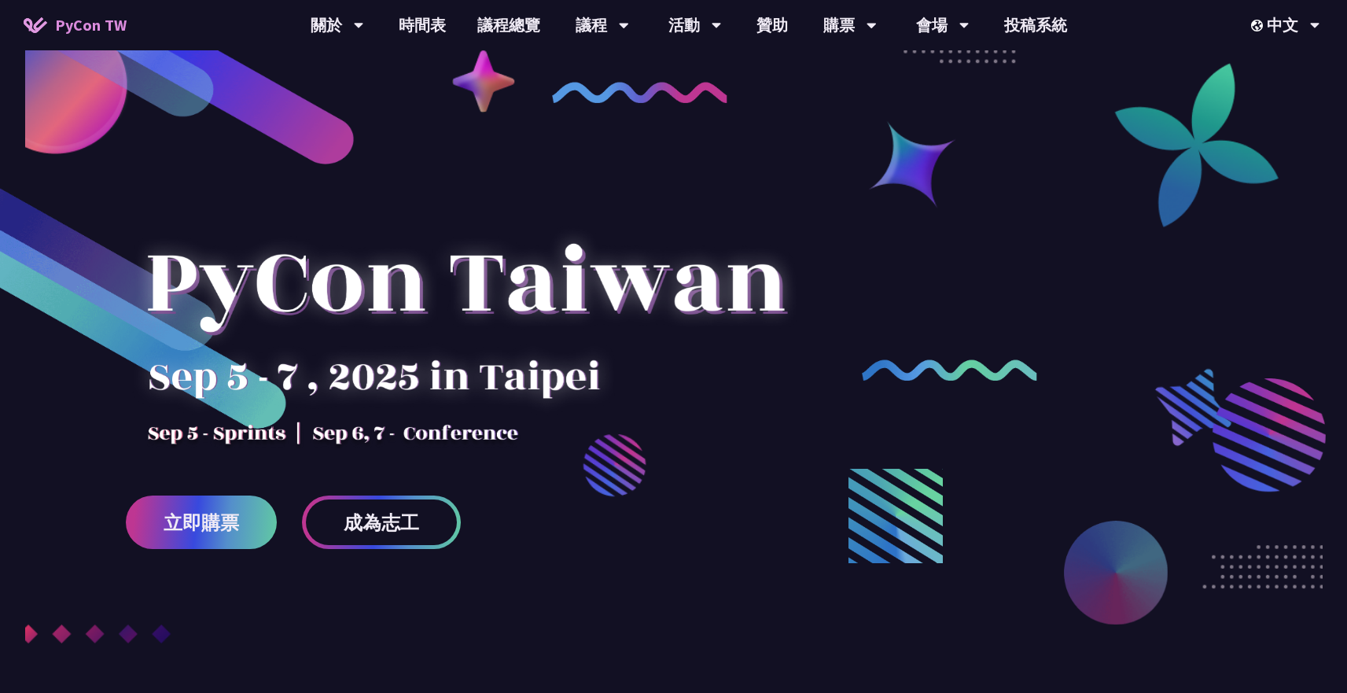
click at [535, 231] on div at bounding box center [465, 310] width 679 height 275
